Goal: Find specific page/section: Find specific page/section

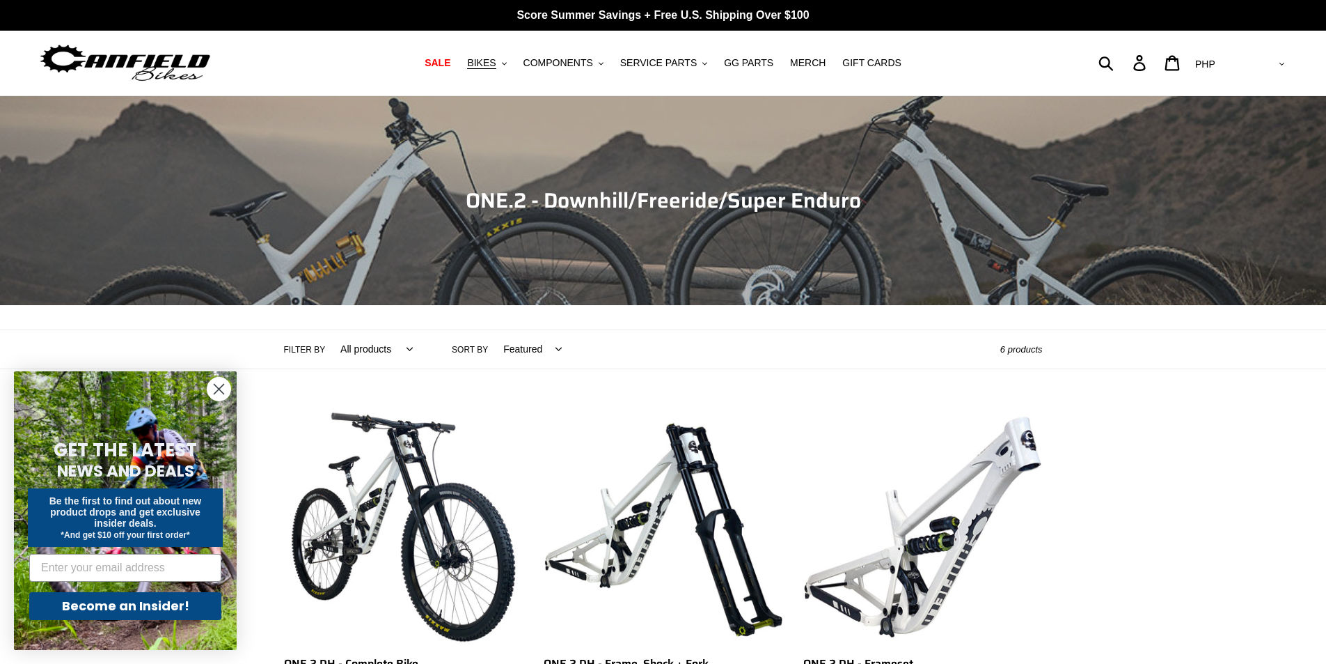
click at [546, 350] on select "Featured Best selling Alphabetically, A-Z Alphabetically, Z-A Price, low to hig…" at bounding box center [529, 349] width 77 height 38
click at [405, 345] on select "All products 29er BFCM23 BFCM24 CBF [GEOGRAPHIC_DATA] [GEOGRAPHIC_DATA] Full Su…" at bounding box center [373, 349] width 91 height 38
select select "/collections/one-2-cbf-dh-mtb/cbf"
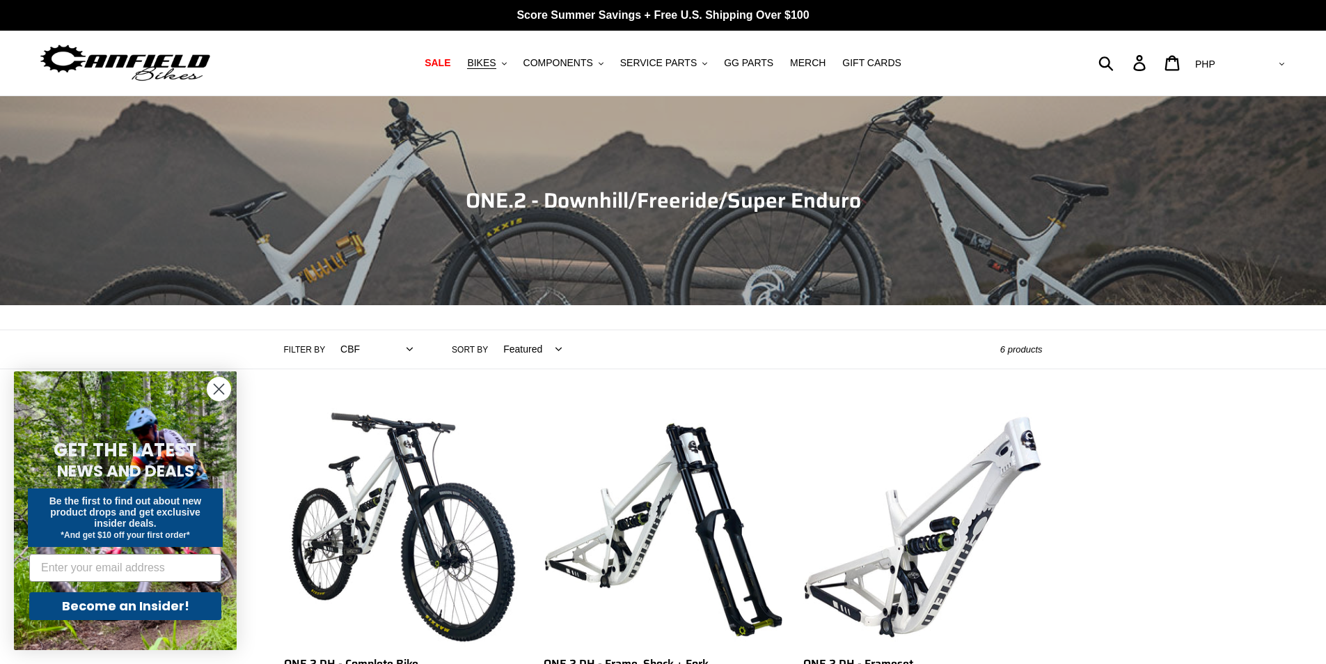
click at [328, 330] on select "All products 29er BFCM23 BFCM24 CBF [GEOGRAPHIC_DATA] [GEOGRAPHIC_DATA] Full Su…" at bounding box center [373, 349] width 91 height 38
click at [372, 349] on select "All products 29er BFCM23 BFCM24 CBF [GEOGRAPHIC_DATA] [GEOGRAPHIC_DATA] Full Su…" at bounding box center [356, 349] width 56 height 38
click at [366, 347] on select "All products 29er BFCM23 BFCM24 CBF [GEOGRAPHIC_DATA] [GEOGRAPHIC_DATA] Full Su…" at bounding box center [356, 349] width 56 height 38
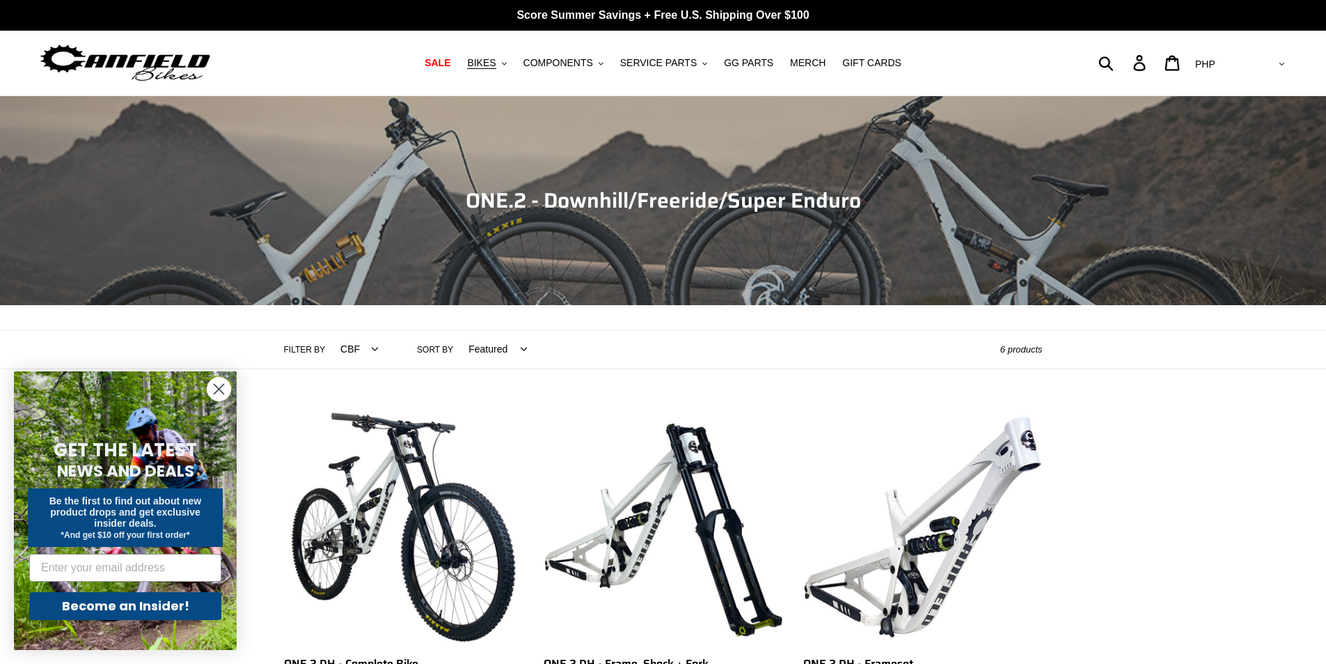
select select "/collections/one-2-cbf-dh-mtb/downhill"
click at [328, 330] on select "All products 29er BFCM23 BFCM24 CBF [GEOGRAPHIC_DATA] [GEOGRAPHIC_DATA] Full Su…" at bounding box center [356, 349] width 56 height 38
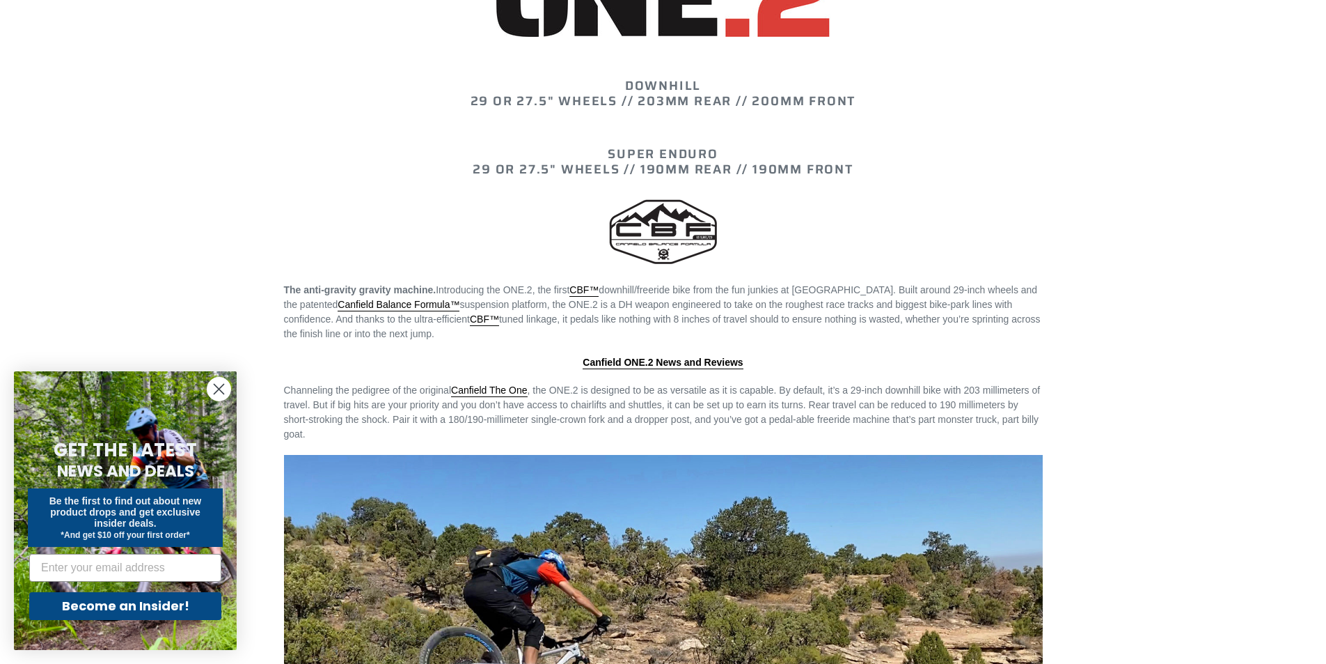
scroll to position [1462, 0]
